Goal: Find specific page/section: Find specific page/section

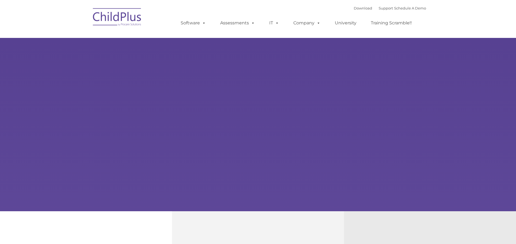
type input ""
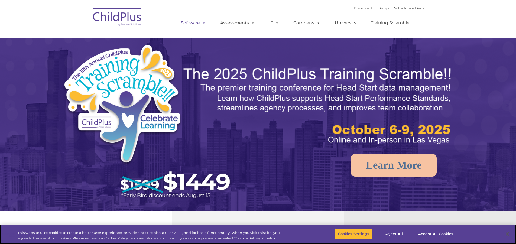
select select "MEDIUM"
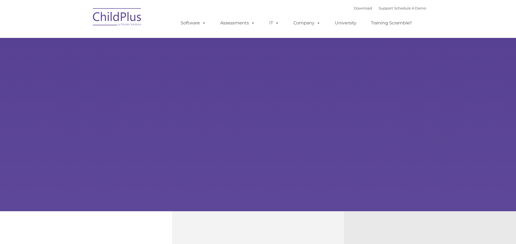
type input ""
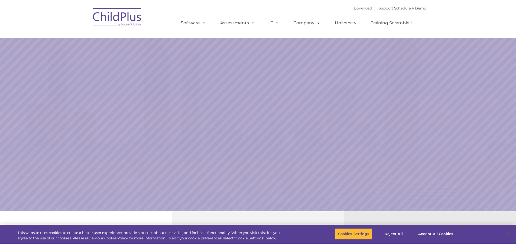
select select "MEDIUM"
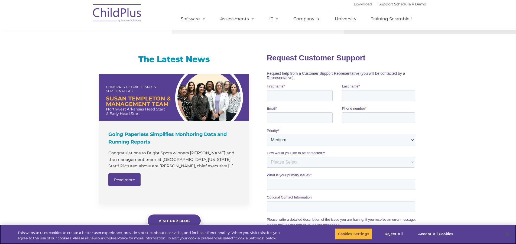
scroll to position [303, 0]
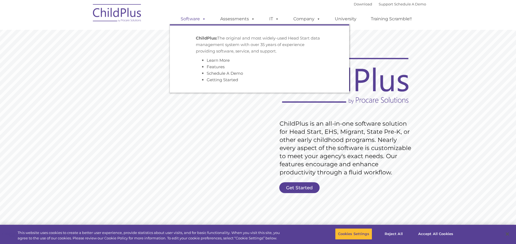
click at [197, 20] on link "Software" at bounding box center [193, 19] width 36 height 11
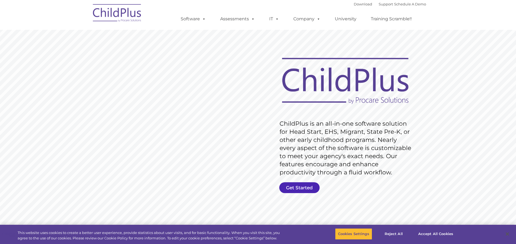
click at [311, 186] on link "Get Started" at bounding box center [300, 187] width 40 height 11
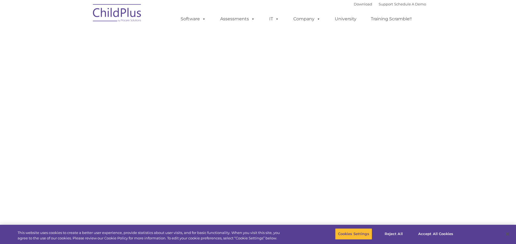
select select "MEDIUM"
